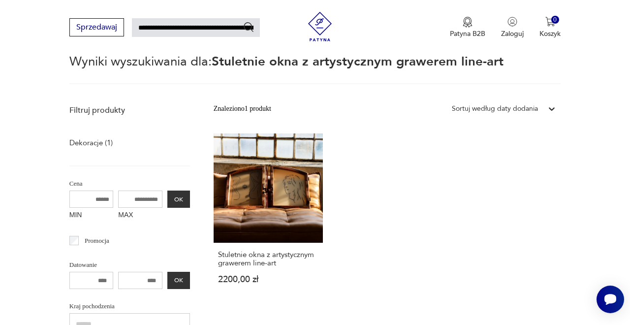
scroll to position [121, 0]
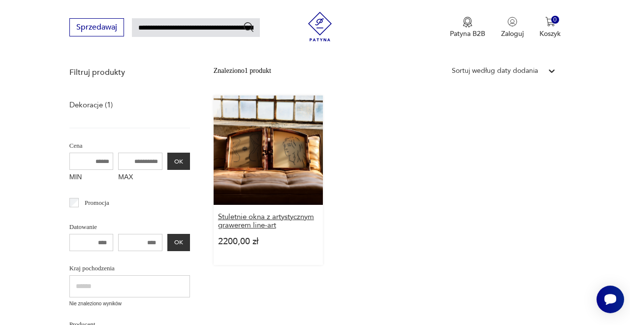
click at [231, 228] on h3 "Stuletnie okna z artystycznym grawerem line-art" at bounding box center [268, 221] width 100 height 17
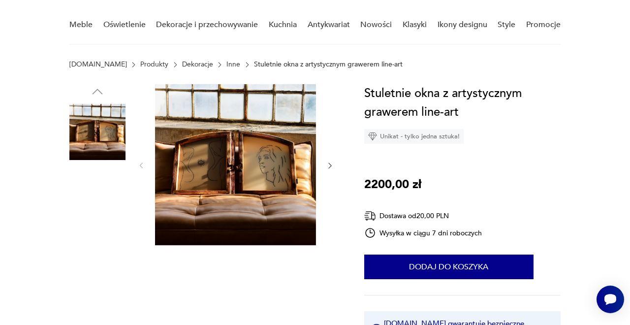
scroll to position [78, 0]
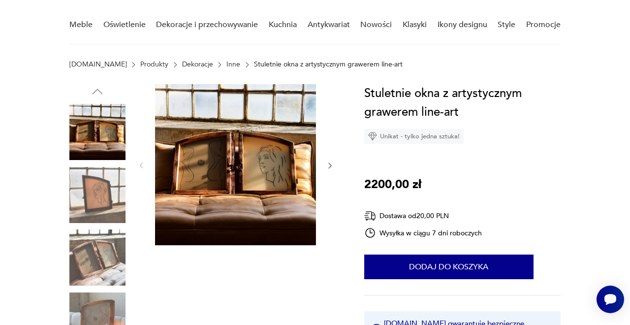
click at [328, 166] on icon "button" at bounding box center [330, 166] width 8 height 8
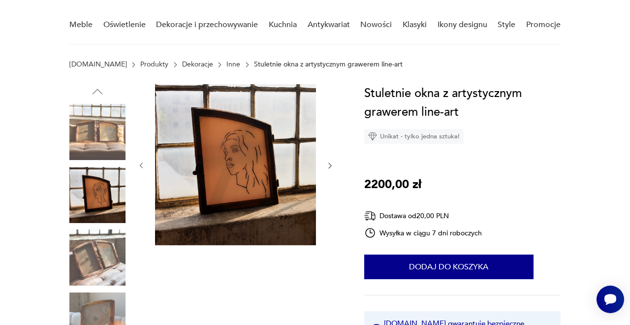
click at [328, 166] on icon "button" at bounding box center [330, 166] width 8 height 8
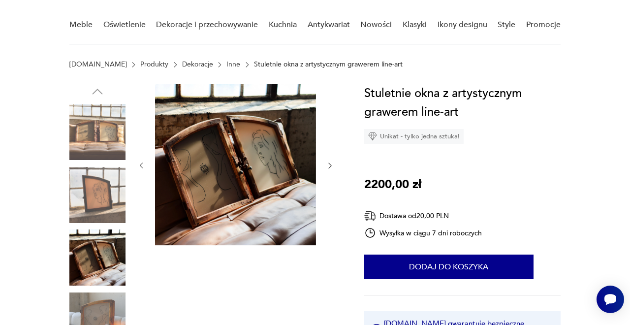
click at [328, 166] on icon "button" at bounding box center [330, 166] width 8 height 8
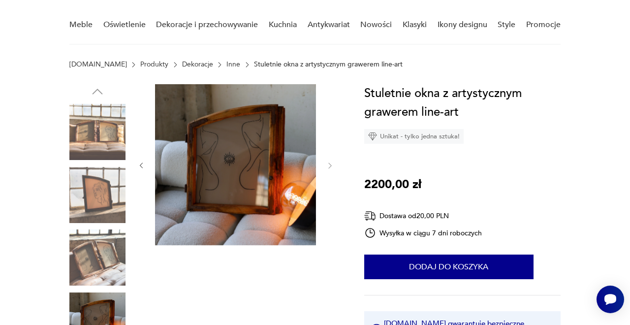
click at [137, 162] on icon "button" at bounding box center [141, 166] width 8 height 8
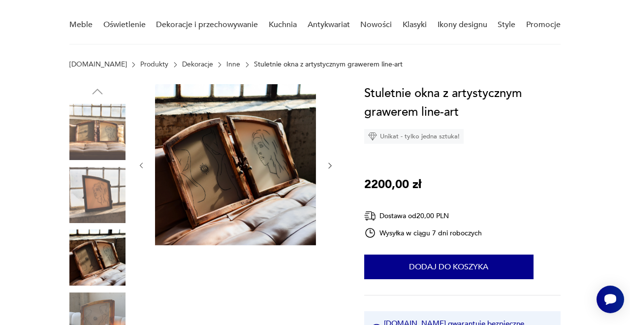
click at [139, 166] on icon "button" at bounding box center [141, 166] width 8 height 8
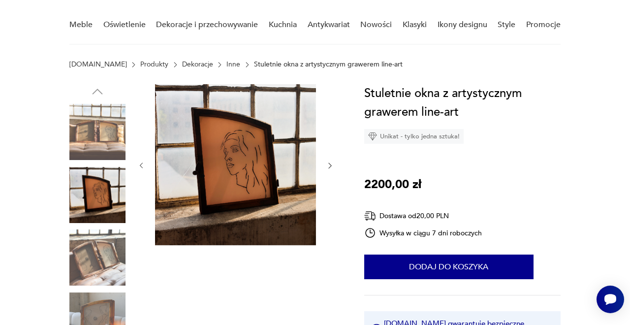
click at [139, 166] on icon "button" at bounding box center [141, 166] width 8 height 8
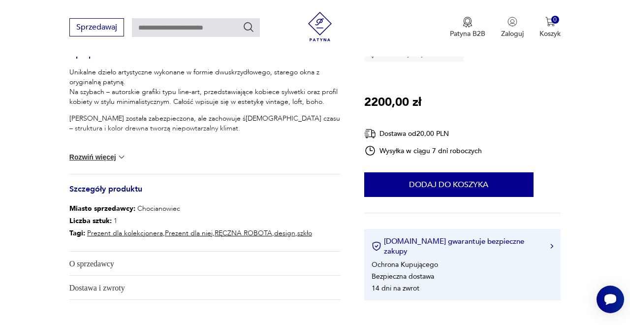
scroll to position [417, 0]
click at [116, 155] on button "Rozwiń więcej" at bounding box center [97, 157] width 57 height 10
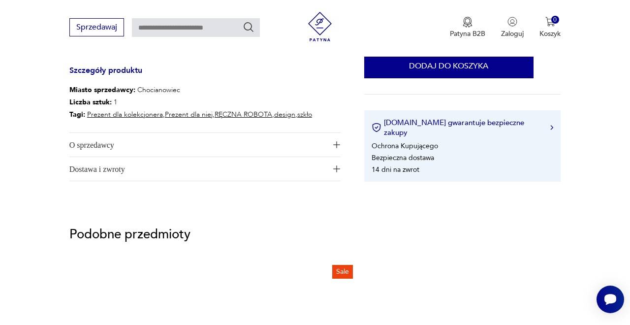
scroll to position [597, 0]
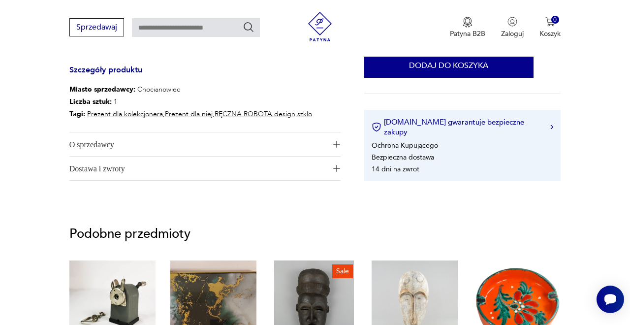
click at [326, 143] on span "O sprzedawcy" at bounding box center [198, 144] width 258 height 24
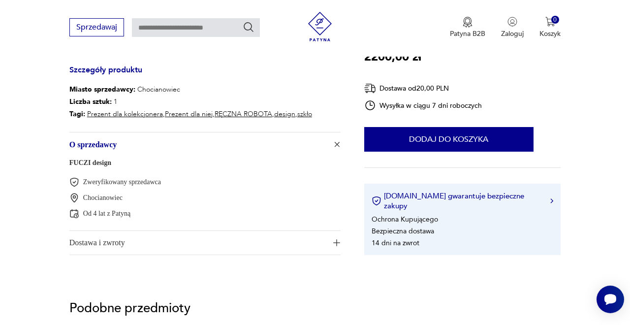
click at [325, 245] on span "Dostawa i zwroty" at bounding box center [198, 243] width 258 height 24
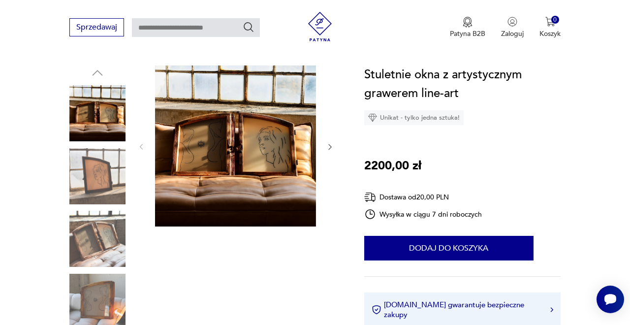
scroll to position [98, 0]
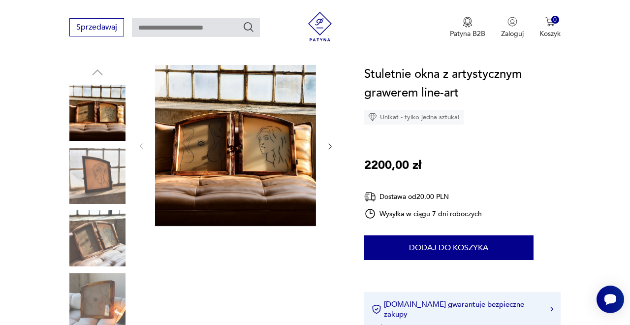
click at [331, 149] on icon "button" at bounding box center [330, 146] width 8 height 8
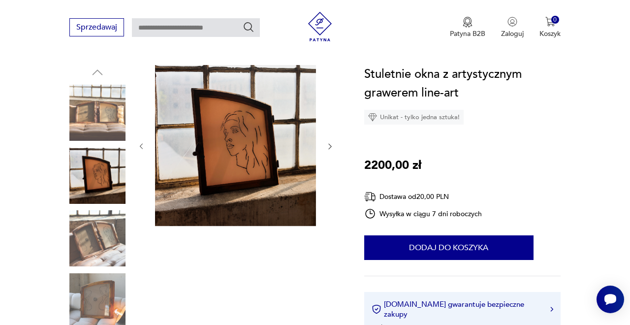
click at [331, 149] on icon "button" at bounding box center [330, 146] width 8 height 8
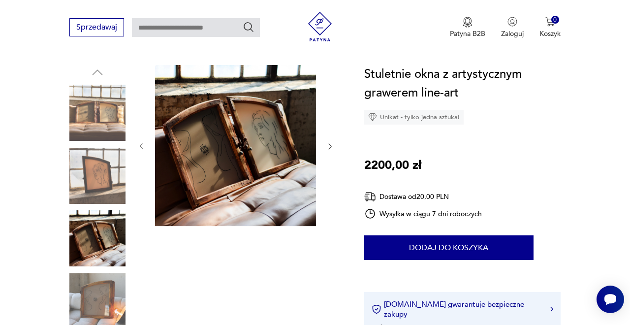
click at [331, 149] on icon "button" at bounding box center [330, 146] width 8 height 8
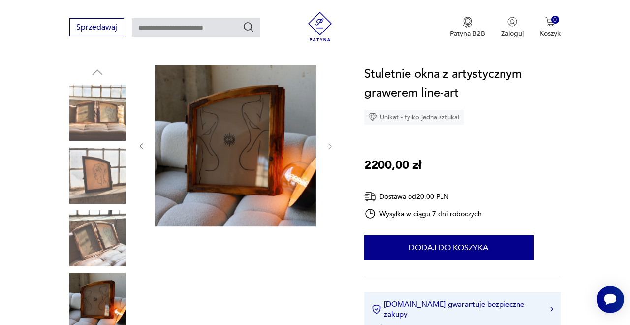
click at [140, 148] on icon "button" at bounding box center [141, 146] width 8 height 8
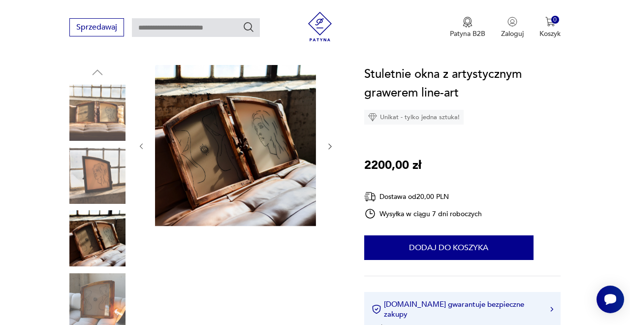
click at [140, 148] on icon "button" at bounding box center [141, 146] width 8 height 8
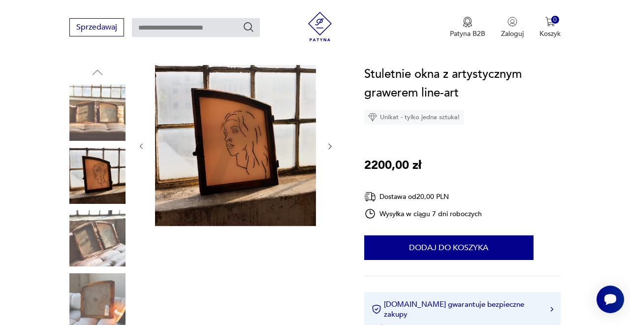
click at [140, 148] on icon "button" at bounding box center [141, 146] width 8 height 8
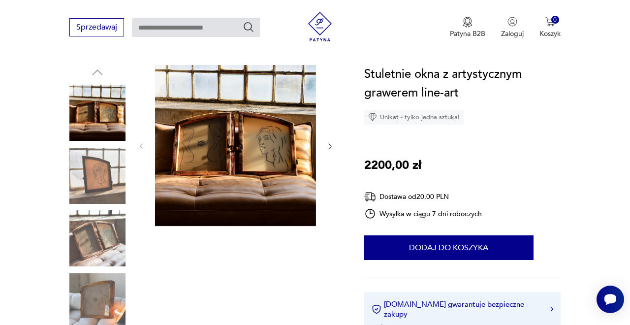
click at [331, 144] on icon "button" at bounding box center [330, 146] width 8 height 8
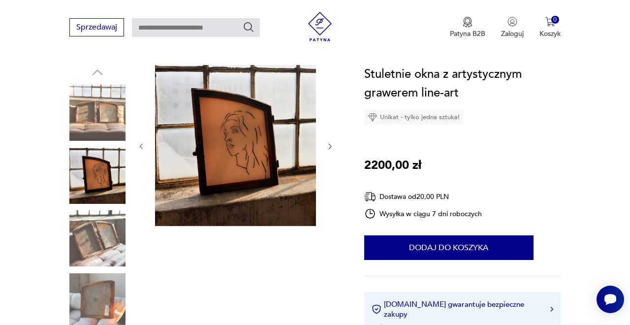
click at [142, 142] on icon "button" at bounding box center [141, 146] width 8 height 8
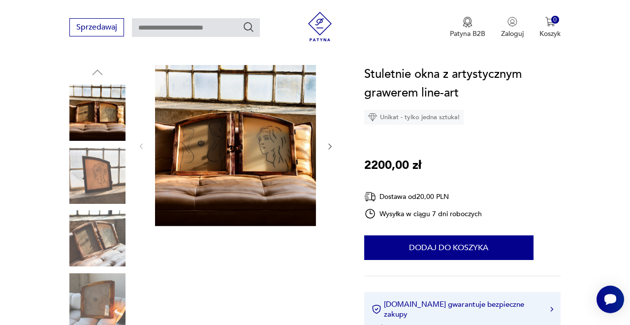
click at [327, 148] on icon "button" at bounding box center [330, 146] width 8 height 8
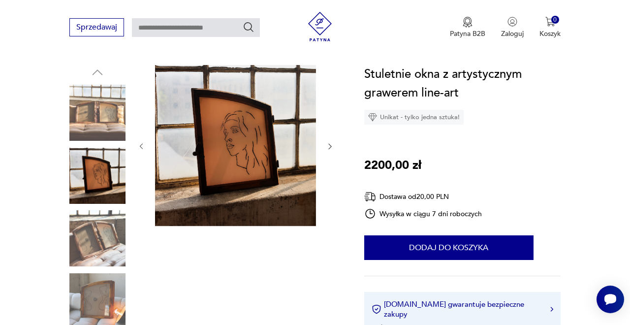
click at [327, 148] on icon "button" at bounding box center [330, 146] width 8 height 8
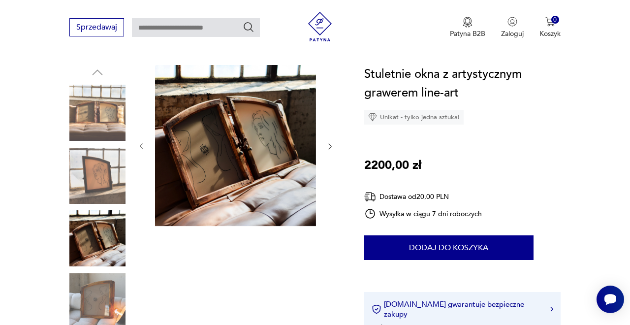
click at [327, 148] on icon "button" at bounding box center [330, 146] width 8 height 8
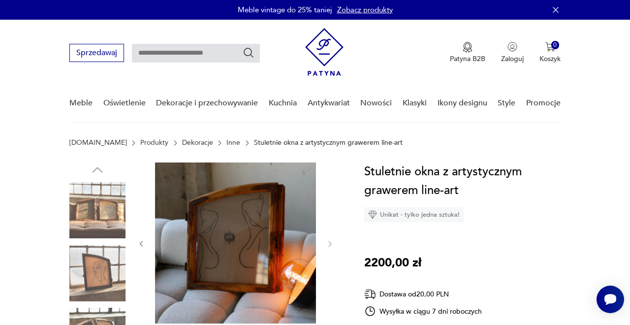
scroll to position [0, 0]
click at [556, 12] on icon "button" at bounding box center [556, 10] width 10 height 10
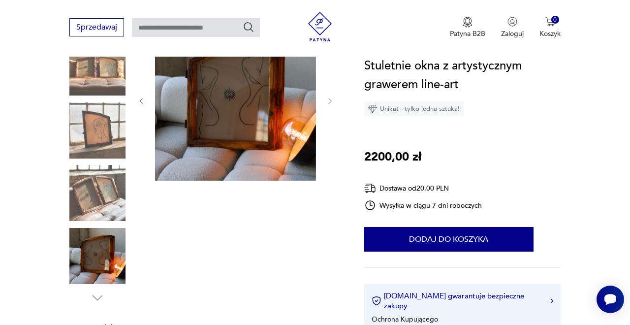
scroll to position [100, 0]
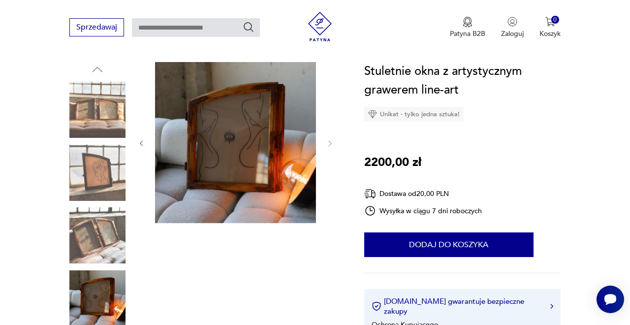
click at [103, 231] on img at bounding box center [97, 235] width 56 height 56
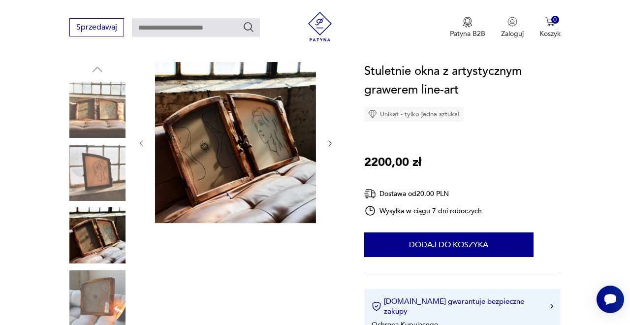
click at [101, 183] on img at bounding box center [97, 173] width 56 height 56
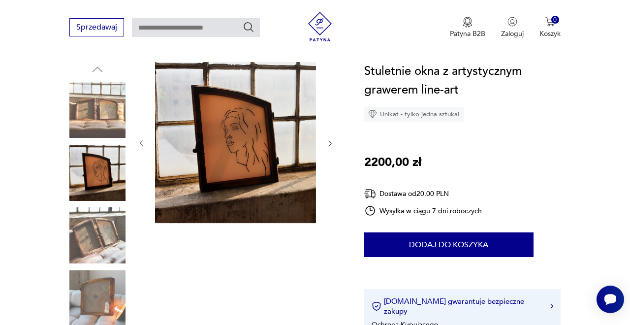
click at [109, 125] on img at bounding box center [97, 110] width 56 height 56
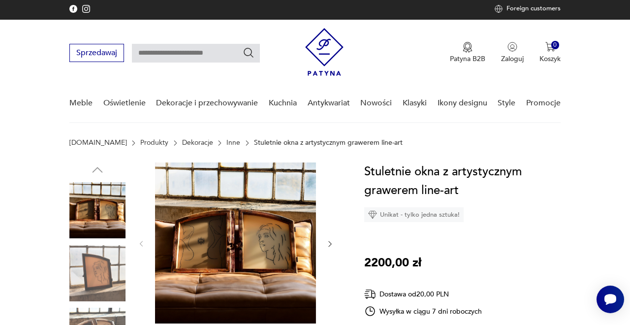
scroll to position [0, 0]
type input "**********"
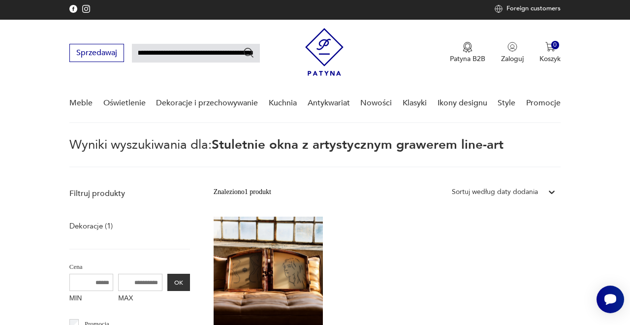
click at [320, 48] on img at bounding box center [324, 52] width 38 height 48
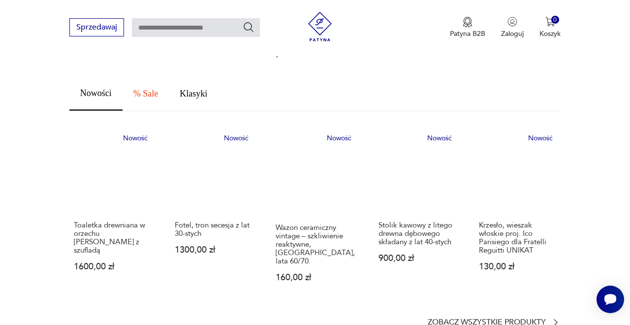
scroll to position [571, 0]
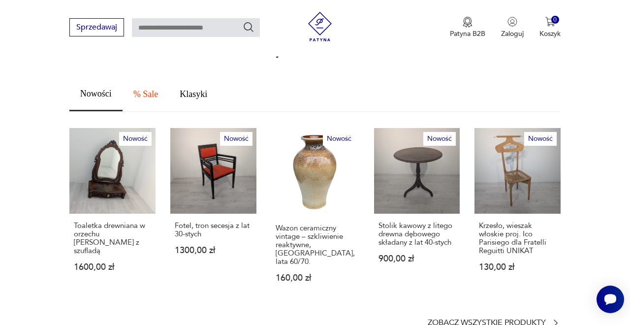
click at [99, 89] on span "Nowości" at bounding box center [96, 93] width 32 height 9
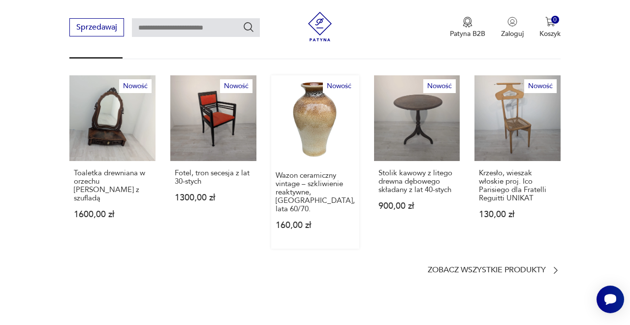
scroll to position [624, 0]
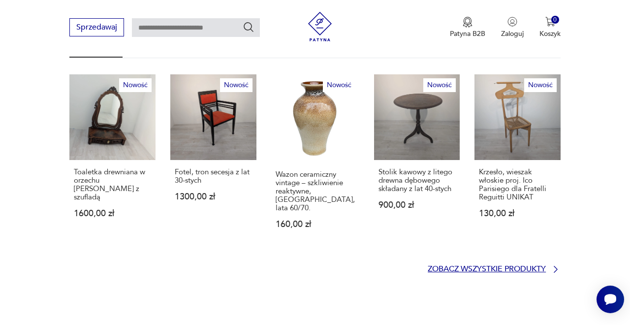
click at [497, 266] on p "Zobacz wszystkie produkty" at bounding box center [487, 269] width 118 height 6
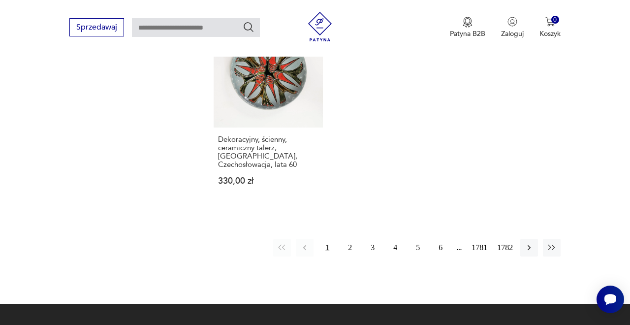
scroll to position [1237, 0]
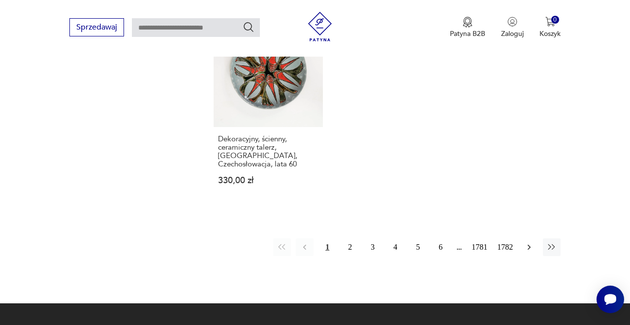
click at [532, 252] on icon "button" at bounding box center [529, 247] width 10 height 10
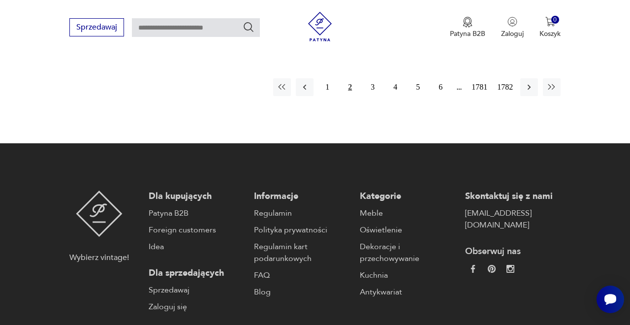
scroll to position [1408, 0]
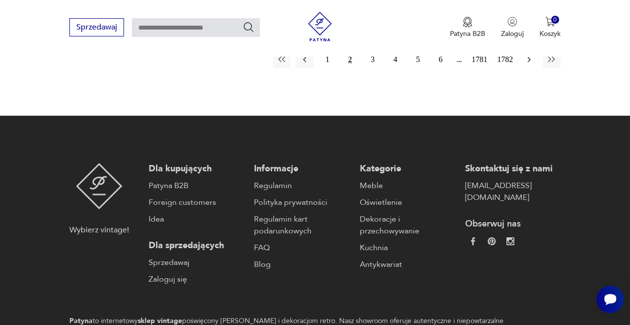
click at [528, 65] on icon "button" at bounding box center [529, 60] width 10 height 10
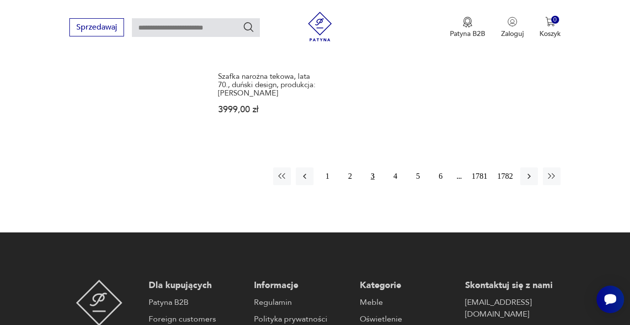
scroll to position [1332, 0]
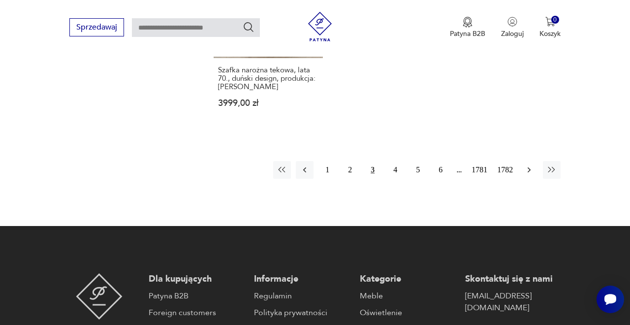
click at [521, 176] on button "button" at bounding box center [530, 170] width 18 height 18
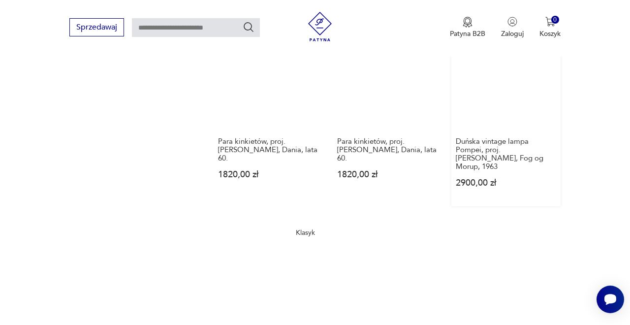
scroll to position [1246, 0]
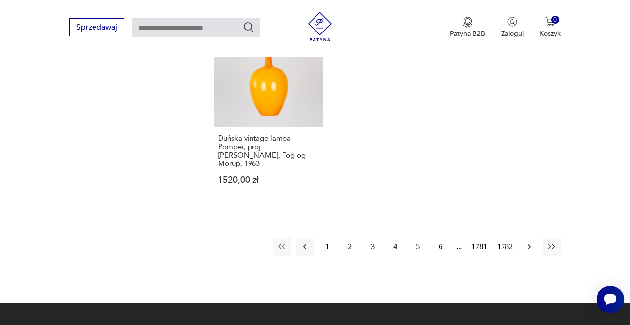
click at [526, 252] on icon "button" at bounding box center [529, 247] width 10 height 10
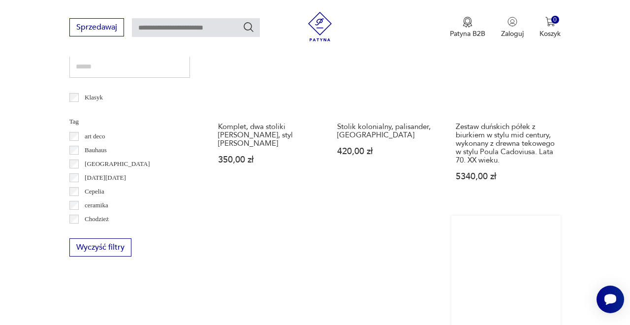
scroll to position [429, 0]
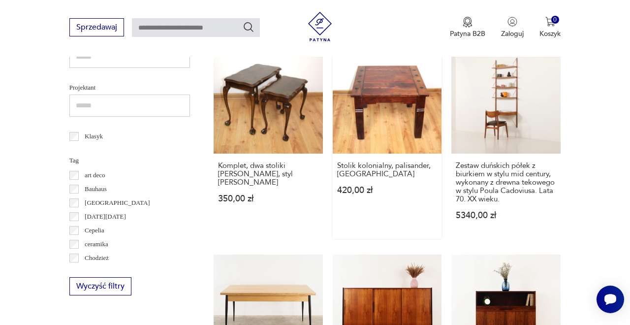
click at [382, 90] on link "Stolik kolonialny, palisander, Indie 420,00 zł" at bounding box center [387, 141] width 109 height 195
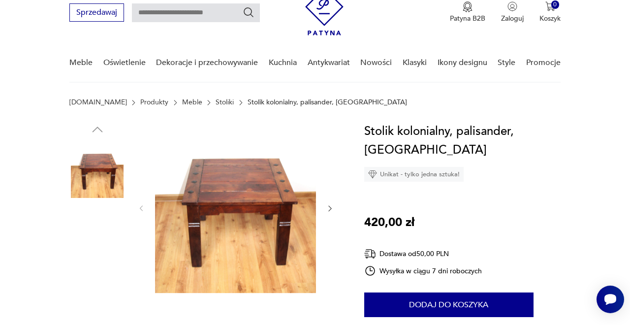
scroll to position [87, 0]
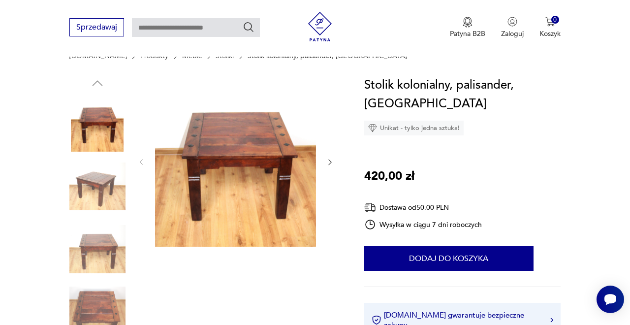
click at [329, 162] on icon "button" at bounding box center [330, 162] width 8 height 8
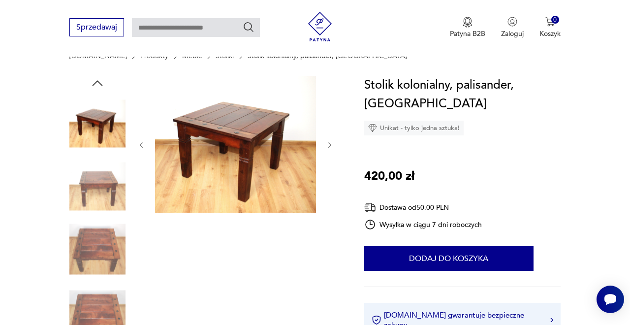
click at [331, 142] on icon "button" at bounding box center [330, 145] width 8 height 8
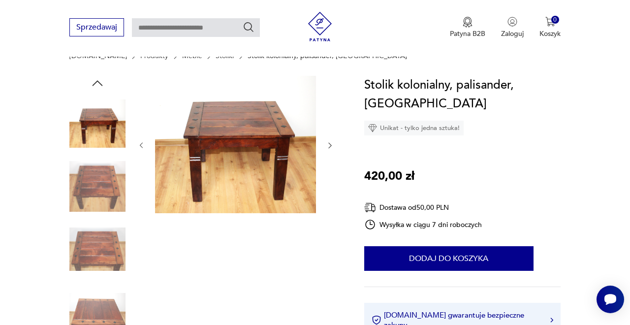
click at [331, 142] on icon "button" at bounding box center [330, 145] width 8 height 8
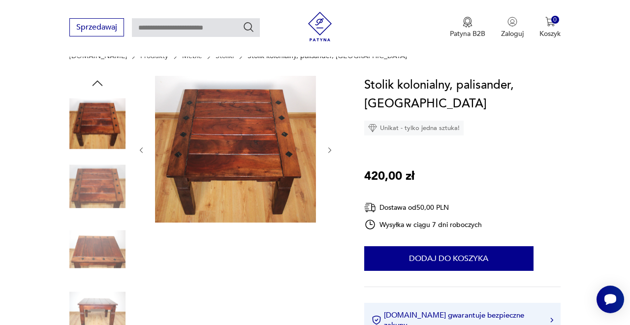
click at [331, 142] on div at bounding box center [235, 150] width 197 height 149
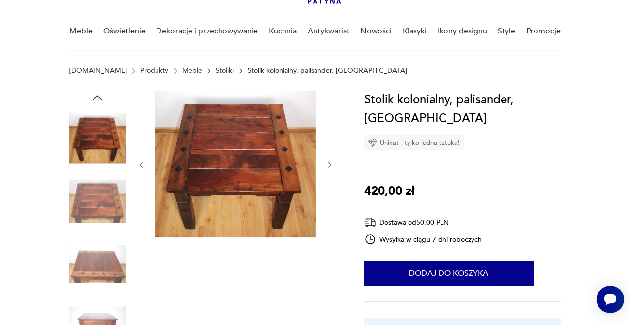
scroll to position [62, 0]
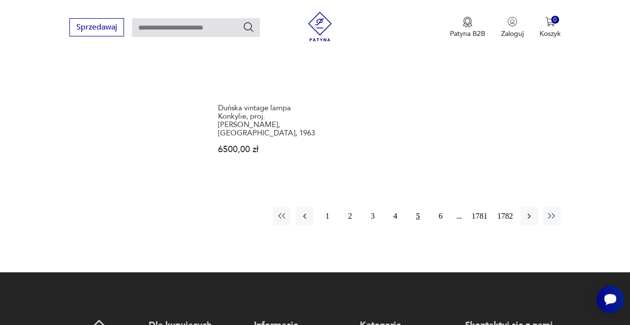
scroll to position [1294, 0]
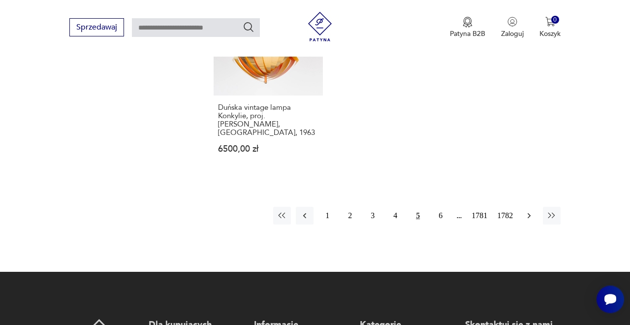
click at [527, 221] on icon "button" at bounding box center [529, 216] width 10 height 10
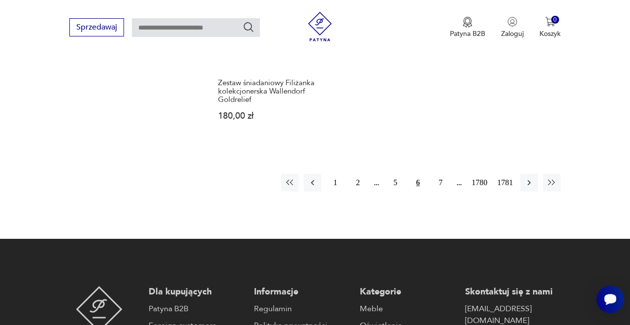
scroll to position [1413, 0]
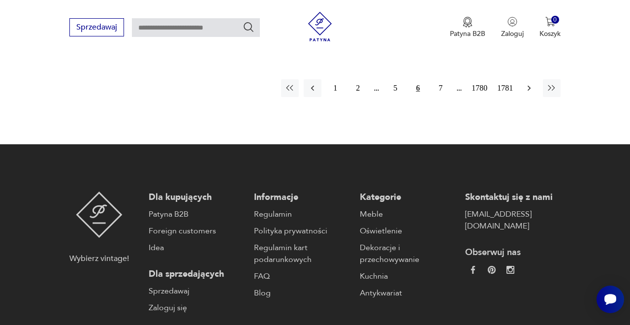
click at [528, 93] on icon "button" at bounding box center [529, 88] width 10 height 10
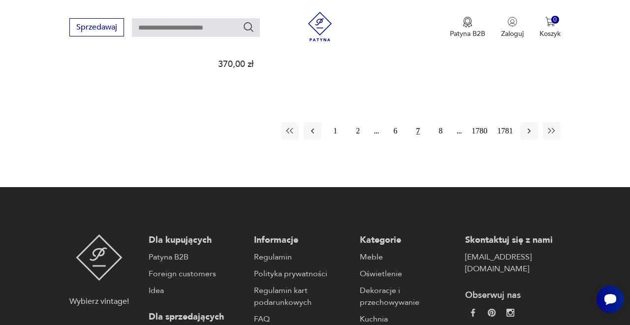
scroll to position [1384, 0]
